Goal: Task Accomplishment & Management: Manage account settings

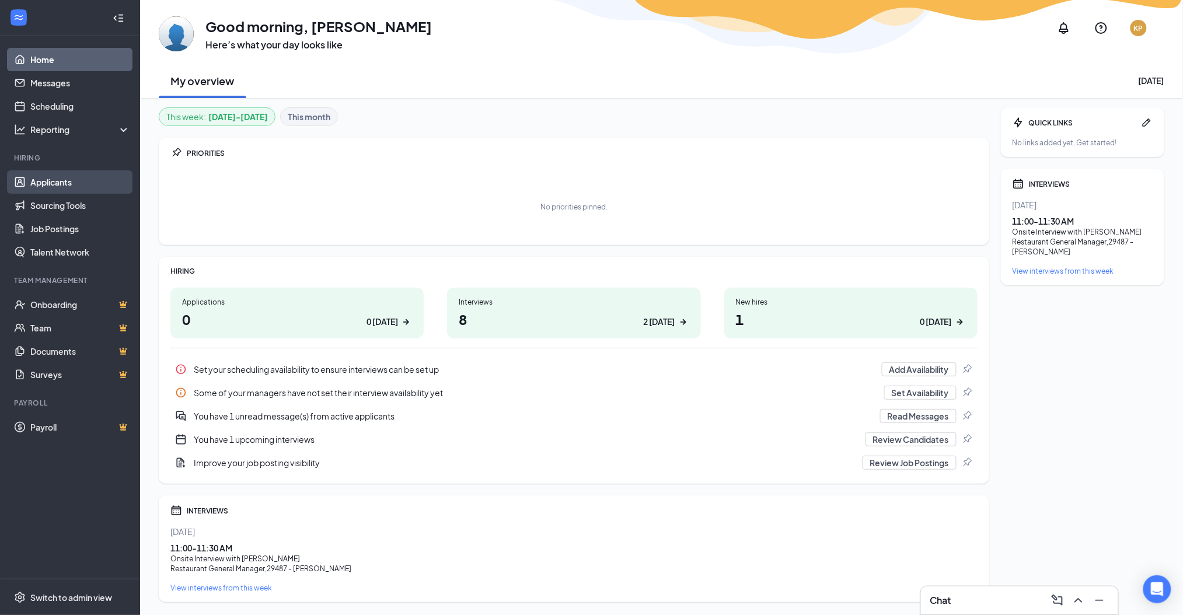
click at [68, 175] on link "Applicants" at bounding box center [80, 181] width 100 height 23
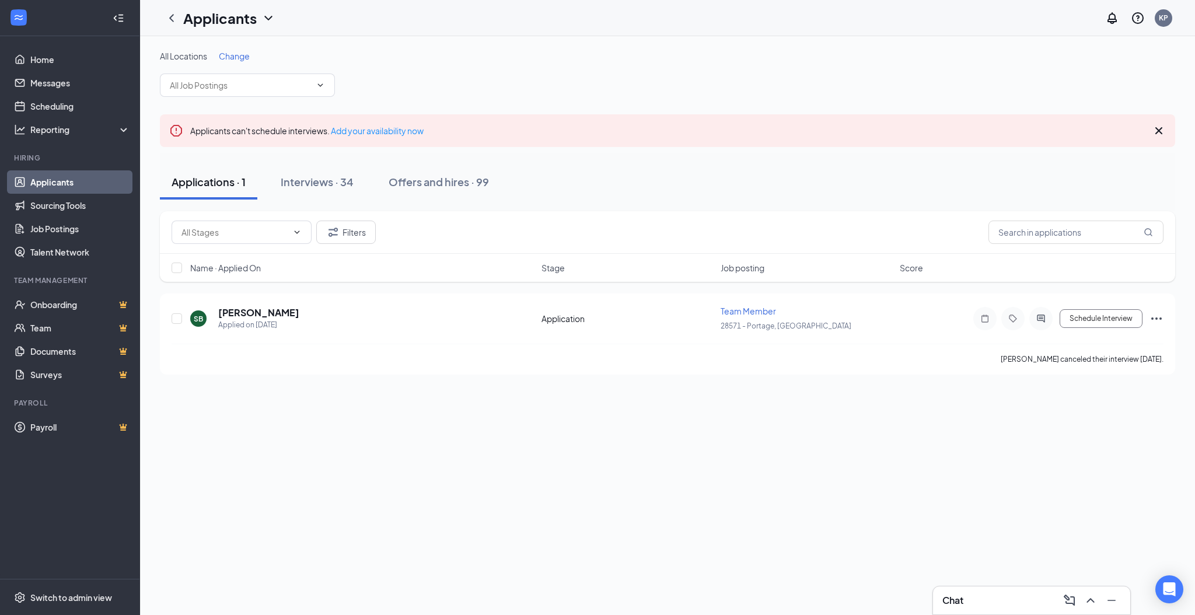
click at [239, 54] on span "Change" at bounding box center [234, 56] width 31 height 11
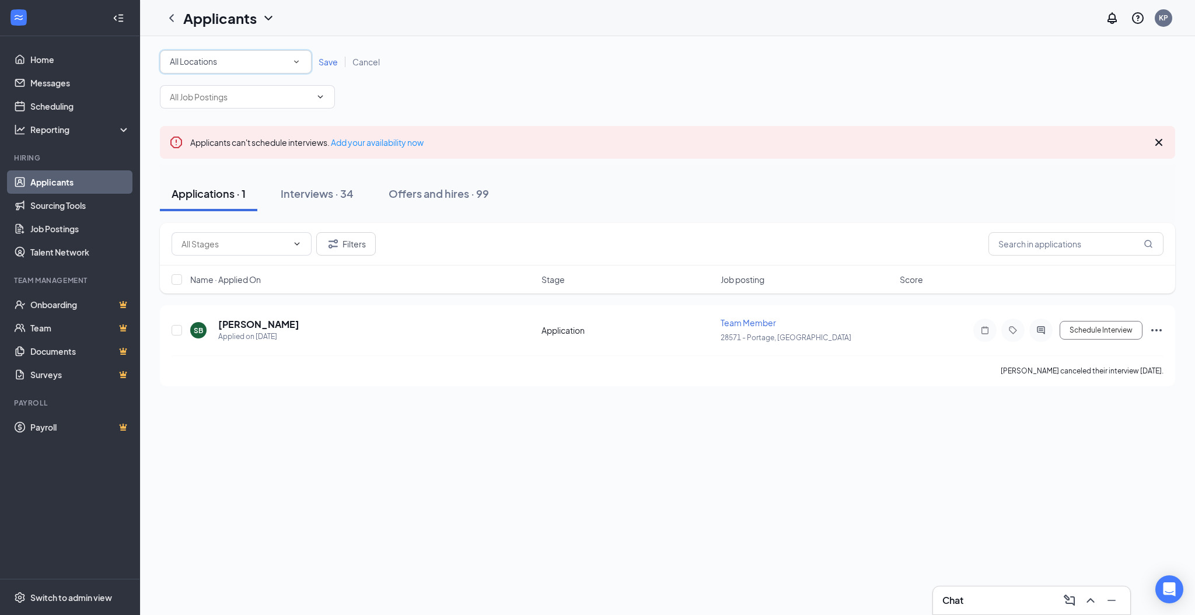
click at [266, 51] on div "All Locations All Locations" at bounding box center [236, 61] width 152 height 23
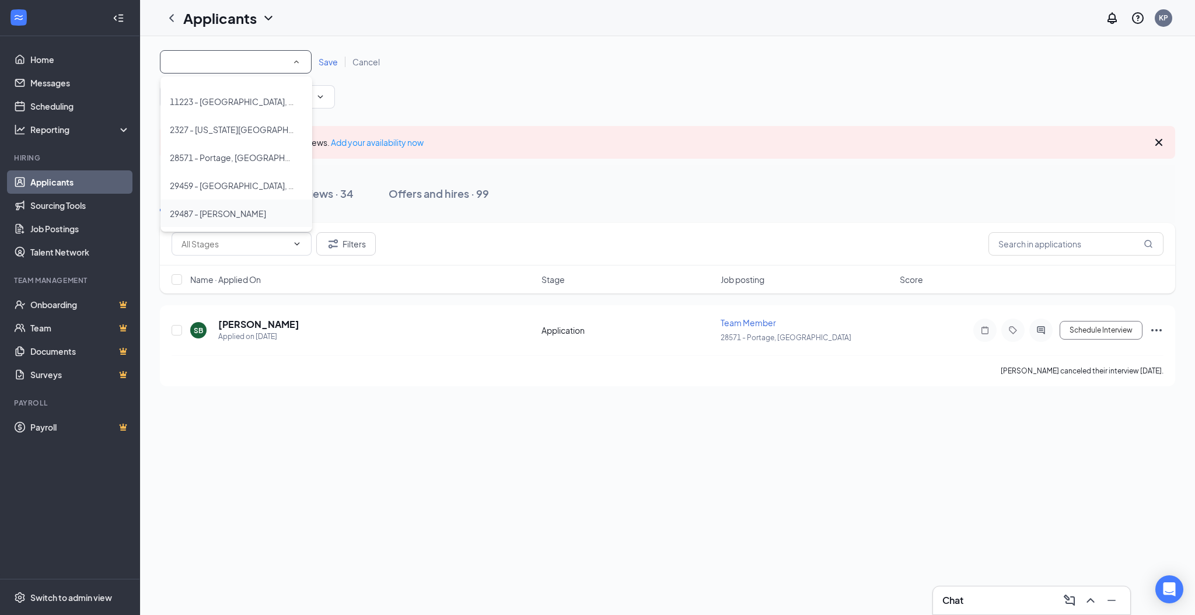
click at [232, 219] on span "29487 - [PERSON_NAME]" at bounding box center [218, 214] width 96 height 14
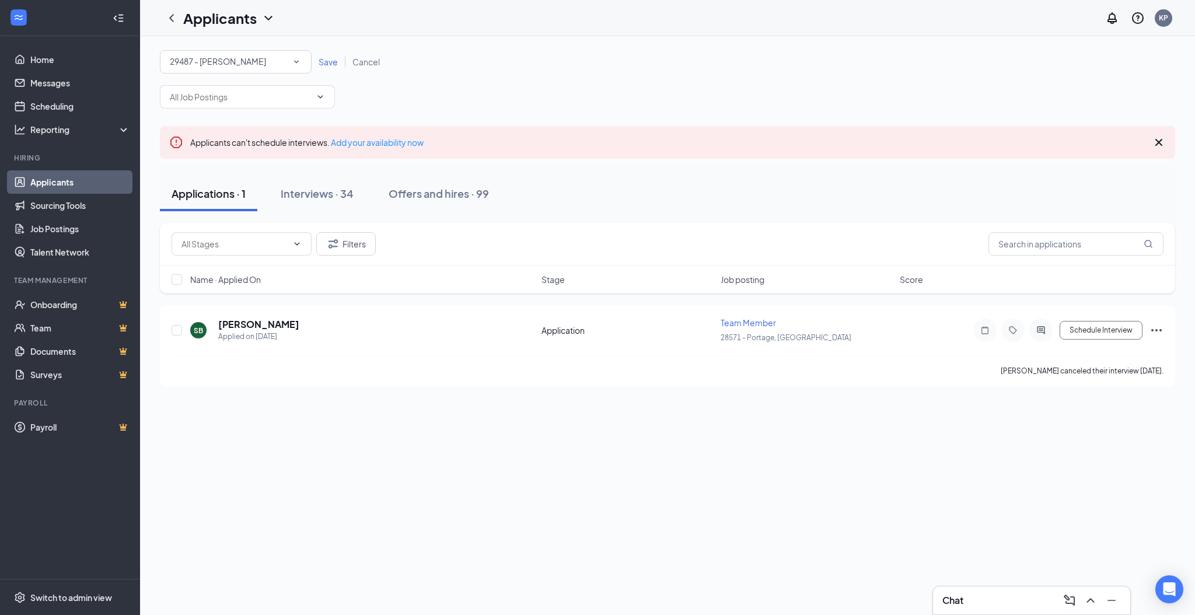
click at [324, 58] on span "Save" at bounding box center [328, 62] width 19 height 11
